Goal: Find specific page/section: Find specific page/section

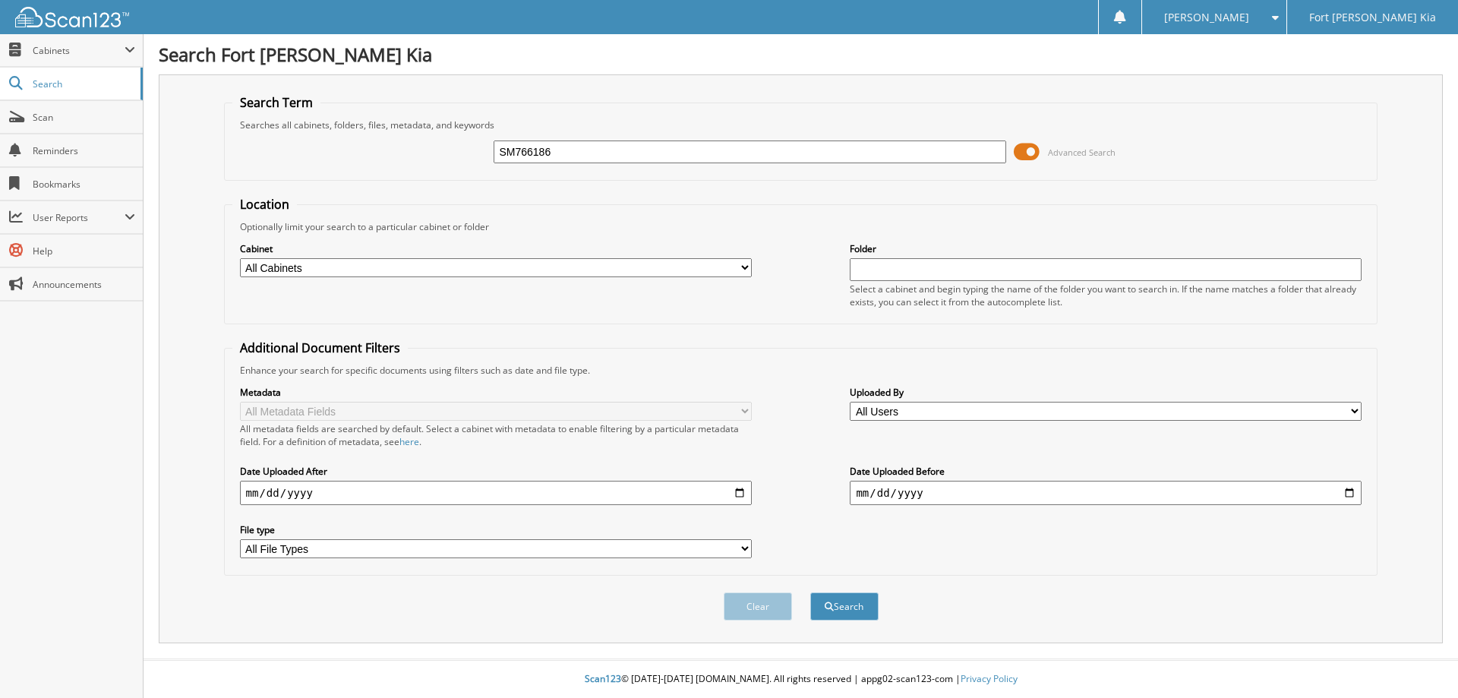
type input "SM766186"
click at [810, 592] on button "Search" at bounding box center [844, 606] width 68 height 28
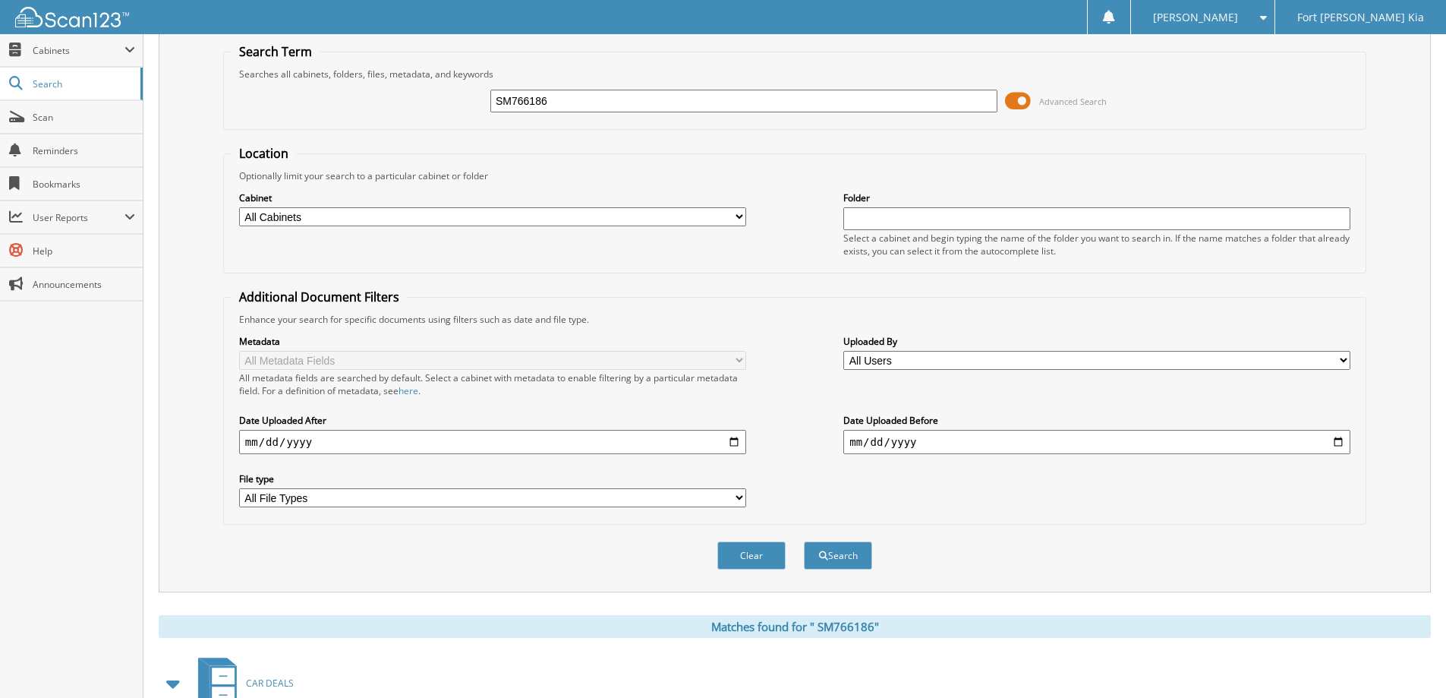
scroll to position [151, 0]
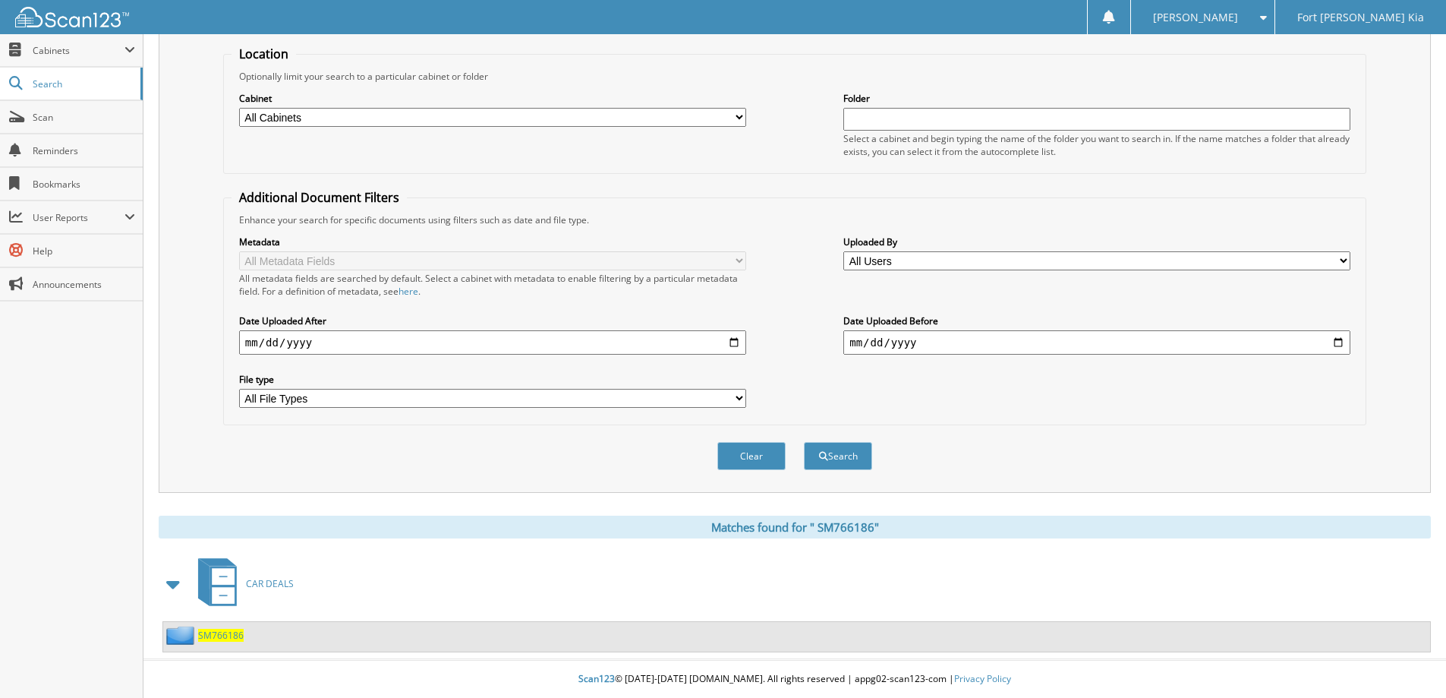
click at [218, 630] on span "S M 7 6 6 1 8 6" at bounding box center [221, 635] width 46 height 13
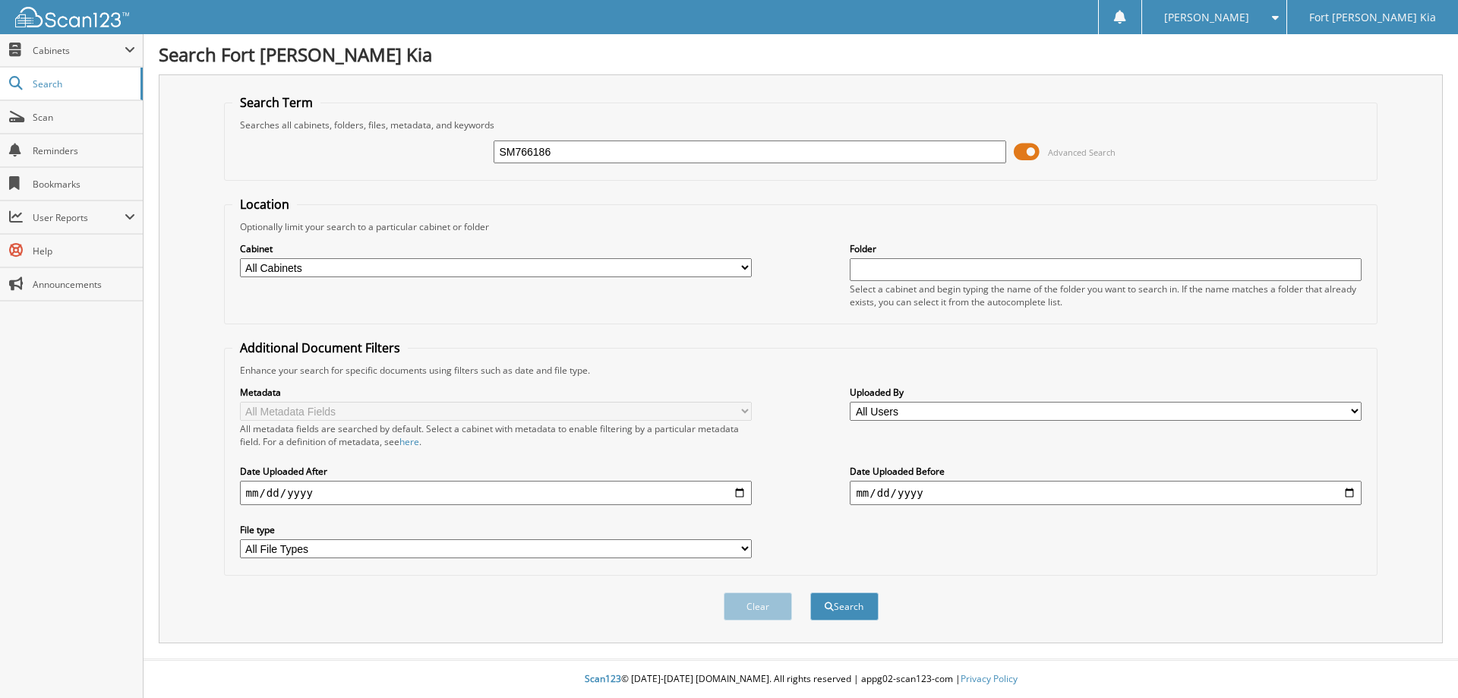
type input "SM766186"
click at [810, 592] on button "Search" at bounding box center [844, 606] width 68 height 28
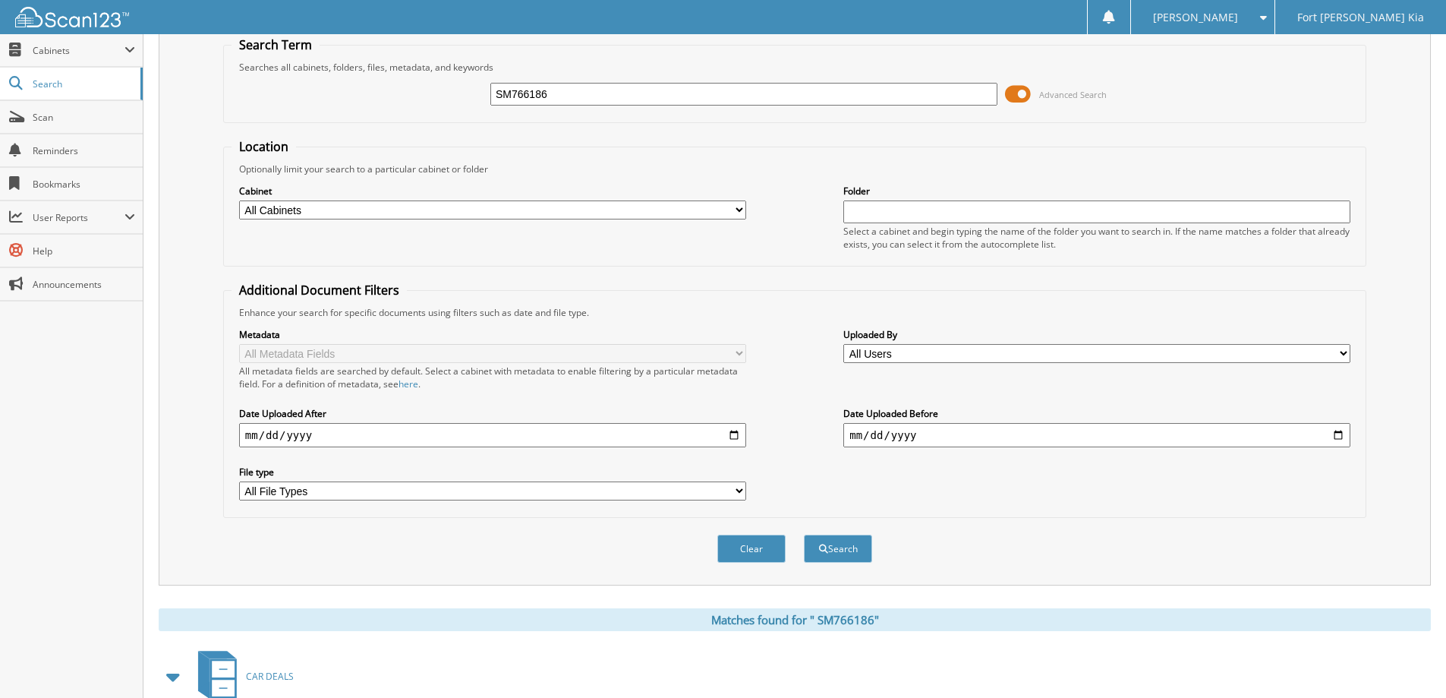
scroll to position [151, 0]
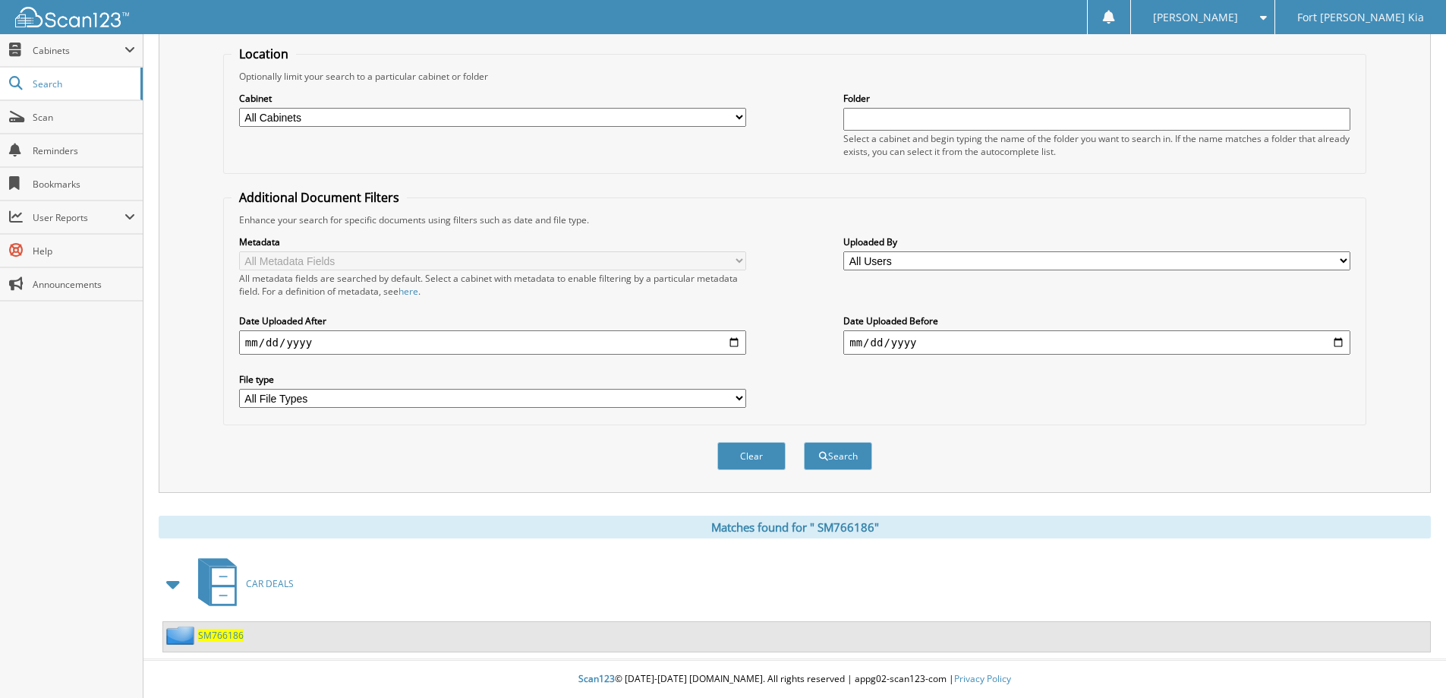
click at [213, 632] on span "S M 7 6 6 1 8 6" at bounding box center [221, 635] width 46 height 13
